Goal: Information Seeking & Learning: Learn about a topic

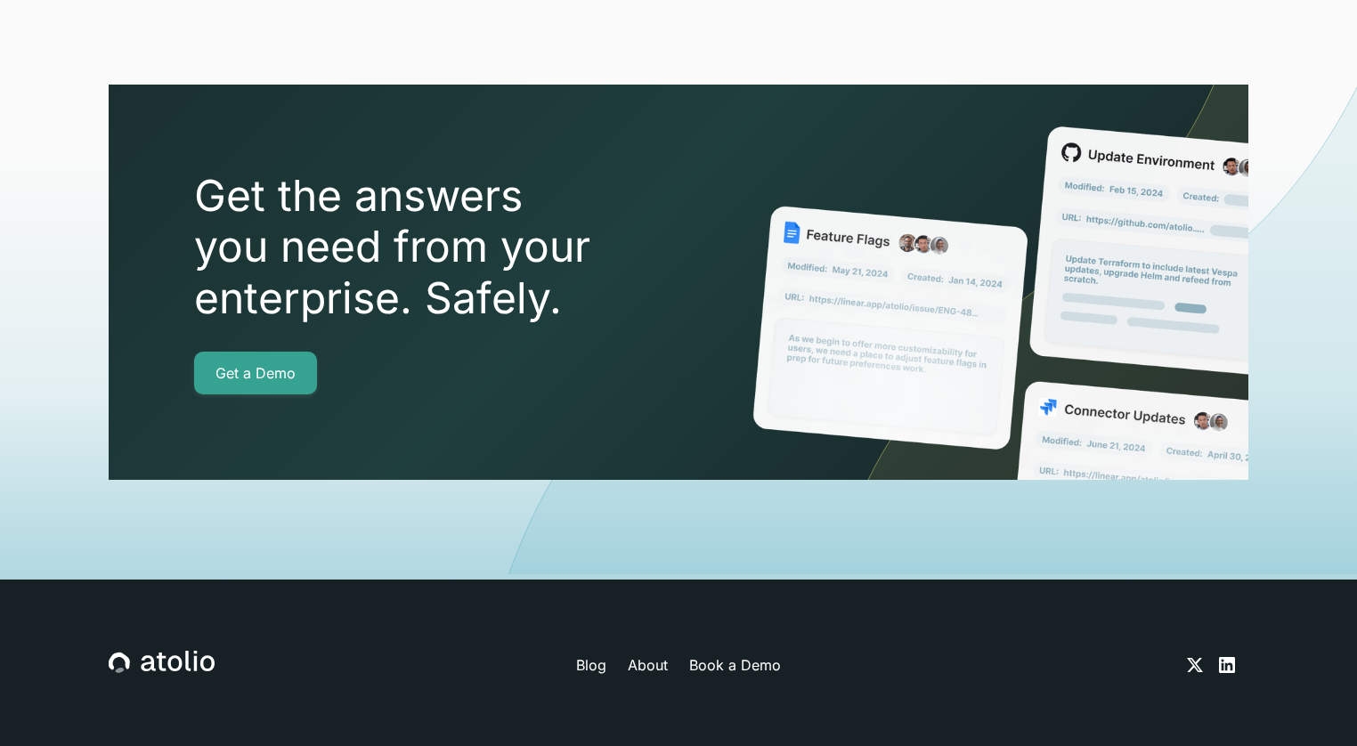
scroll to position [6337, 0]
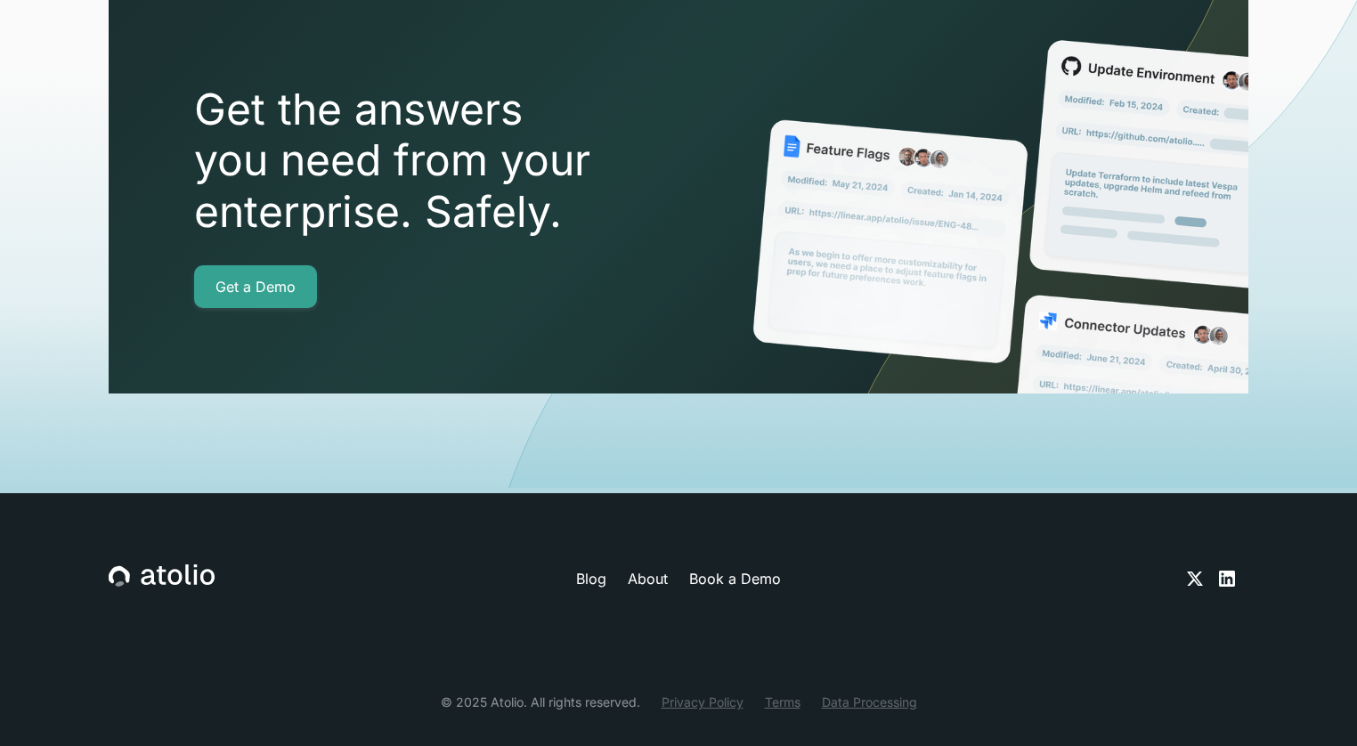
click at [639, 568] on link "About" at bounding box center [648, 578] width 40 height 21
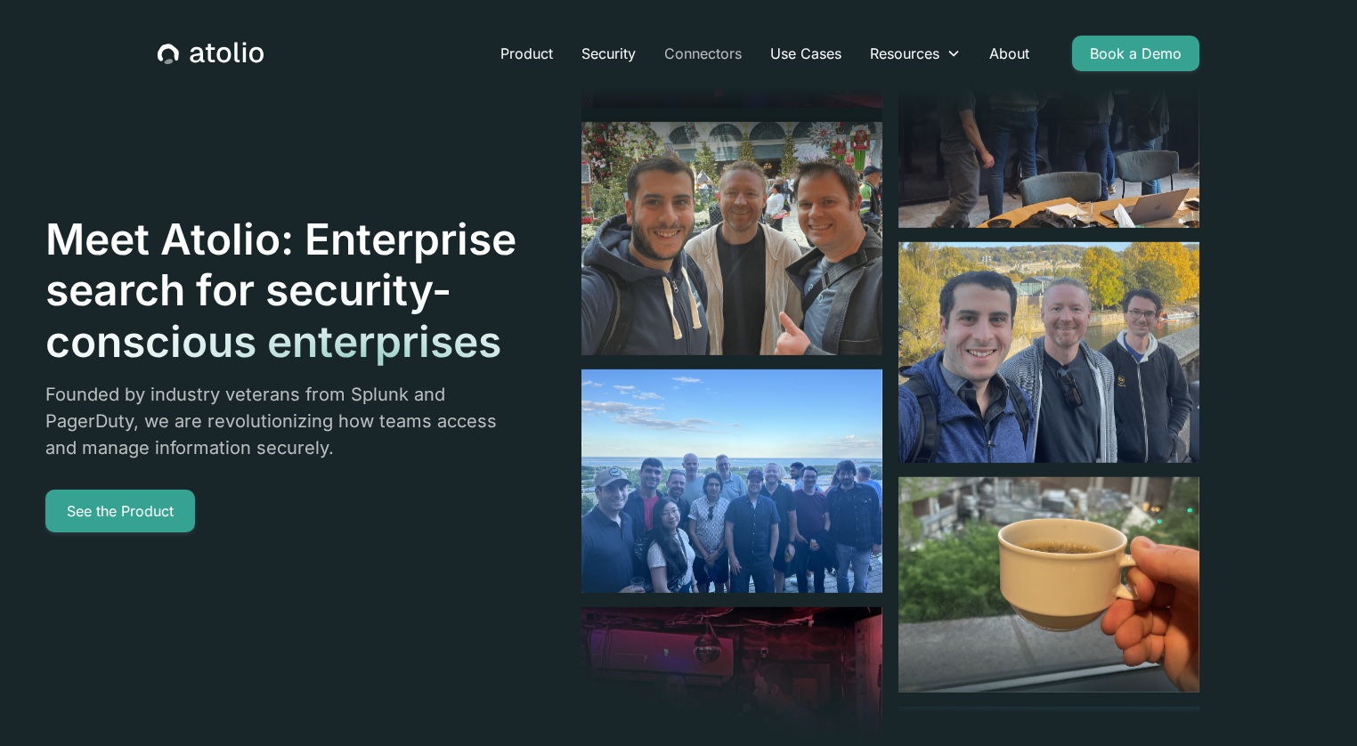
click at [691, 57] on link "Connectors" at bounding box center [703, 54] width 106 height 36
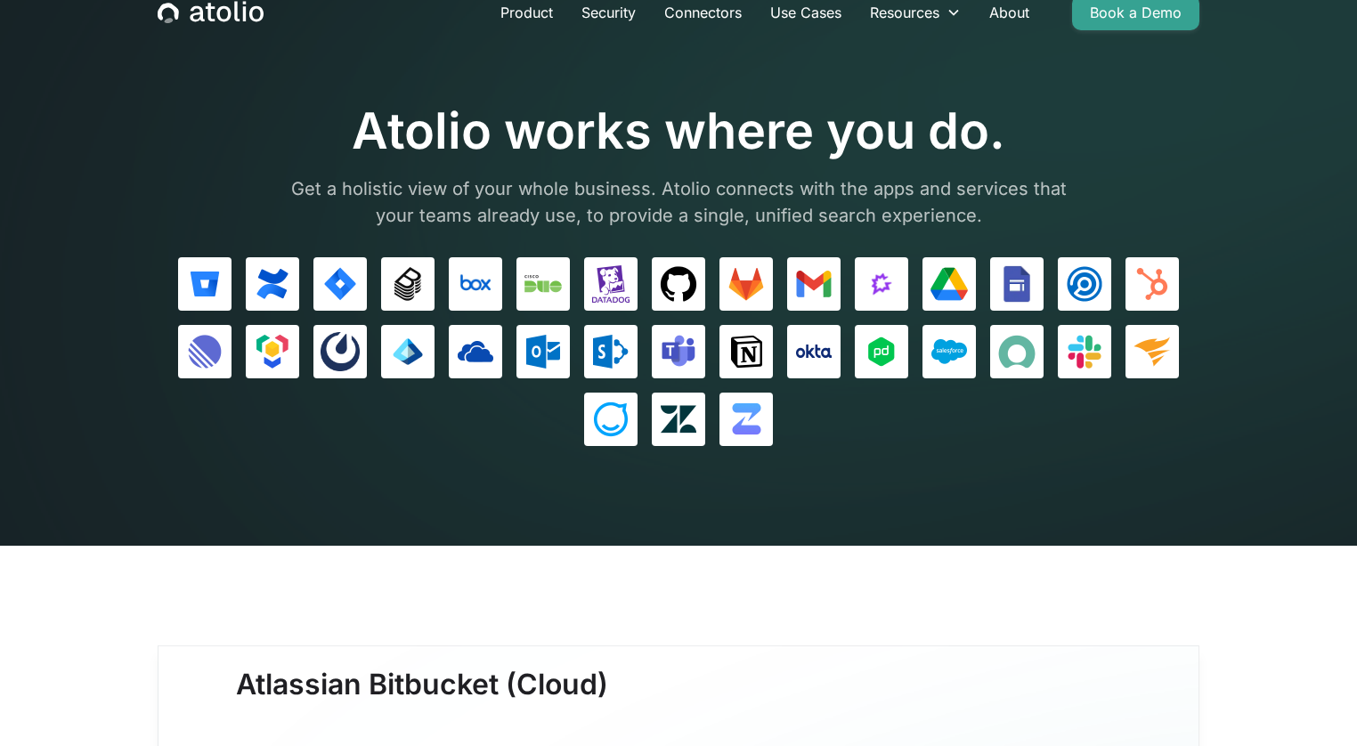
scroll to position [56, 0]
